Goal: Task Accomplishment & Management: Manage account settings

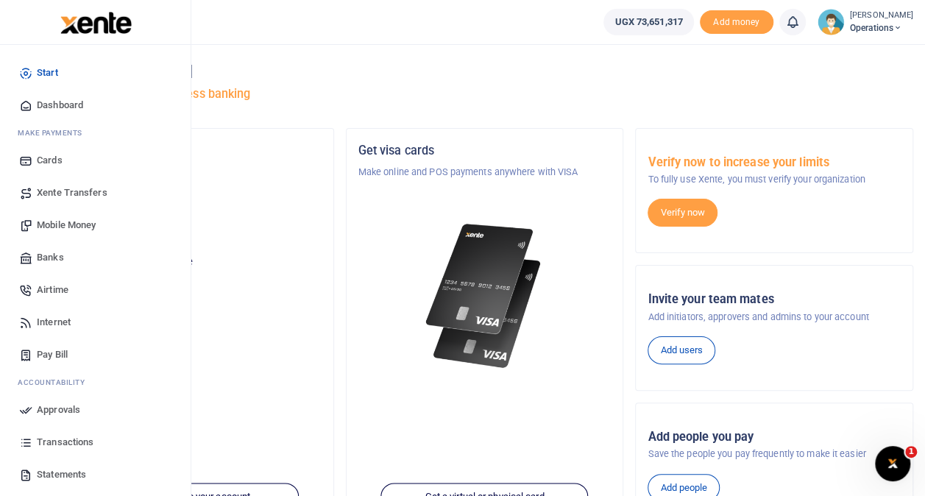
click at [67, 439] on span "Transactions" at bounding box center [65, 442] width 57 height 15
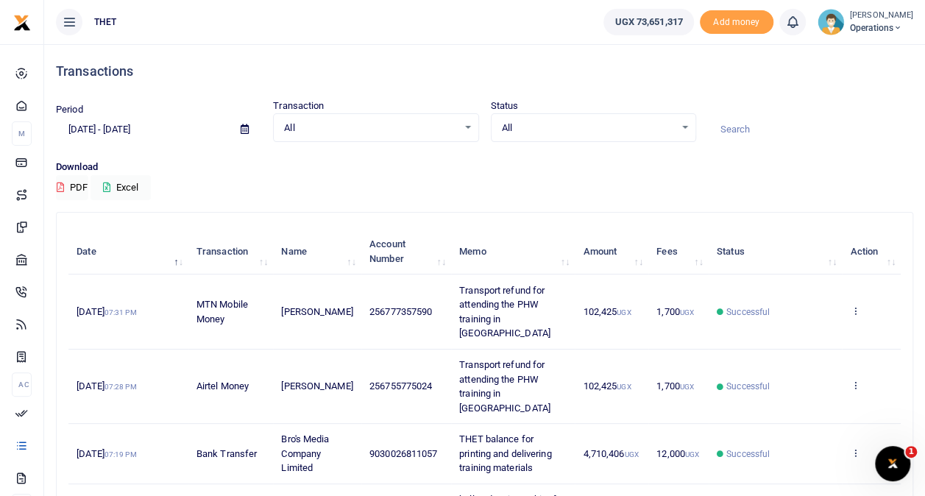
click at [850, 21] on span "Operations" at bounding box center [881, 27] width 63 height 13
click at [844, 102] on link "Logout" at bounding box center [883, 107] width 116 height 21
